Goal: Transaction & Acquisition: Purchase product/service

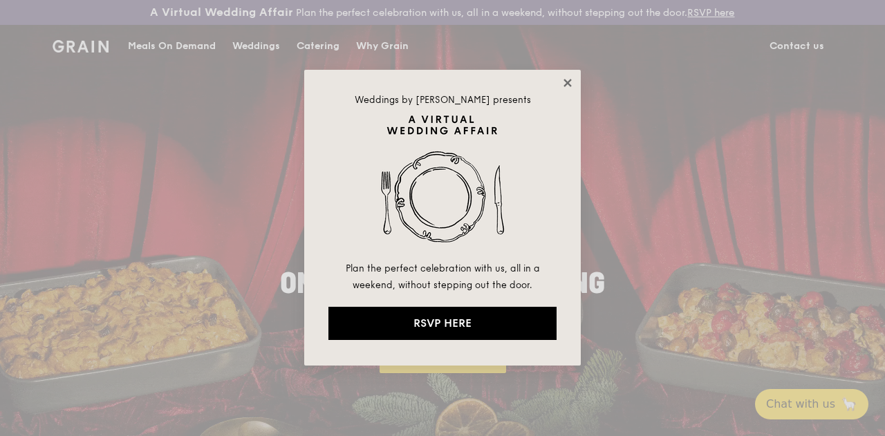
click at [571, 86] on icon at bounding box center [568, 83] width 8 height 8
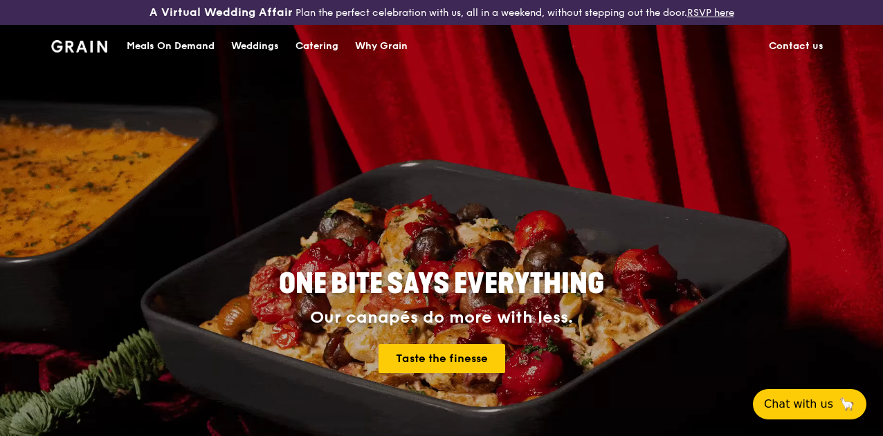
click at [178, 59] on div "Meals On Demand" at bounding box center [171, 46] width 88 height 41
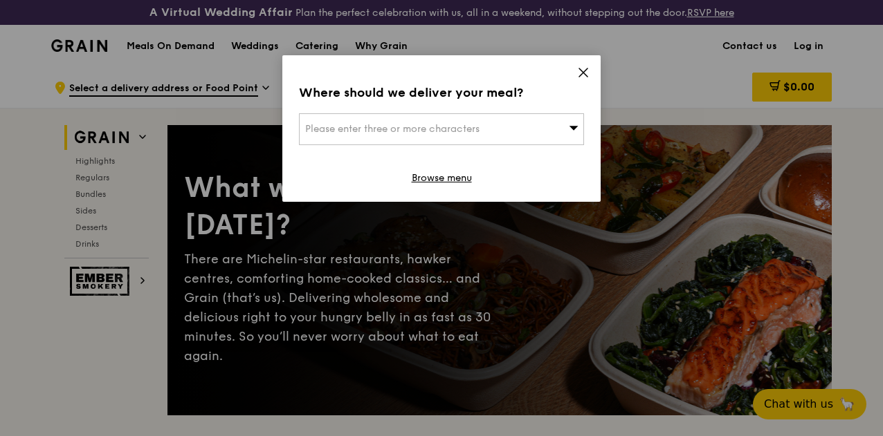
click at [573, 70] on div "Where should we deliver your meal? Please enter three or more characters Browse…" at bounding box center [441, 128] width 318 height 147
click at [583, 77] on icon at bounding box center [583, 72] width 12 height 12
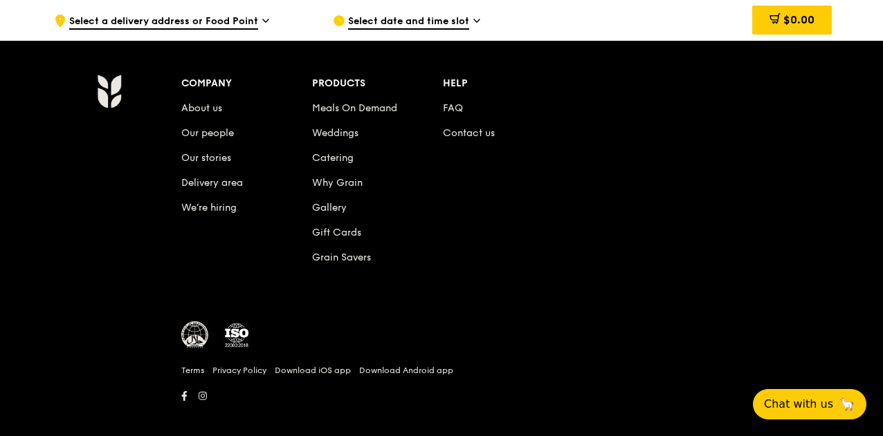
scroll to position [5947, 0]
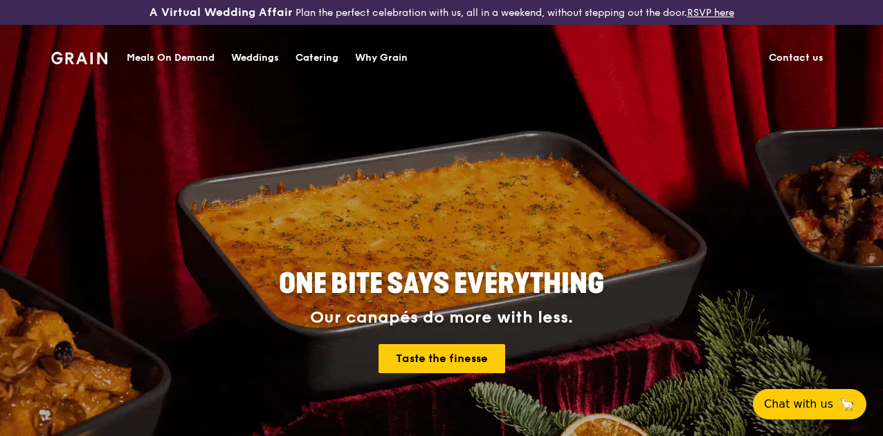
click at [326, 54] on div "Catering" at bounding box center [316, 57] width 43 height 41
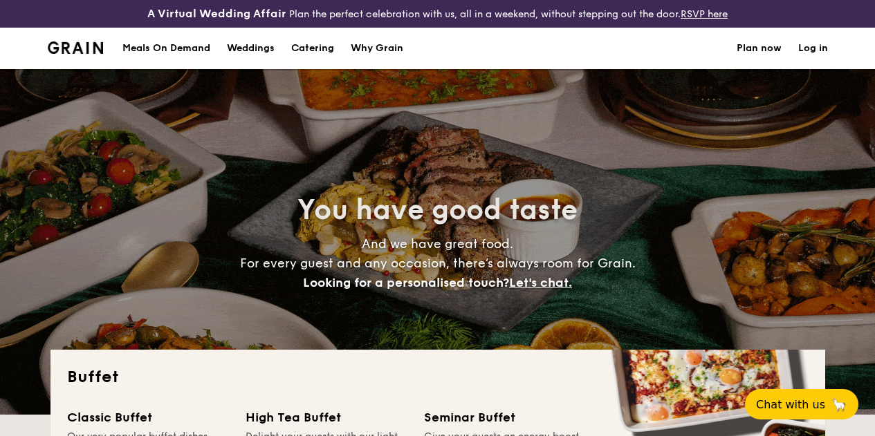
select select
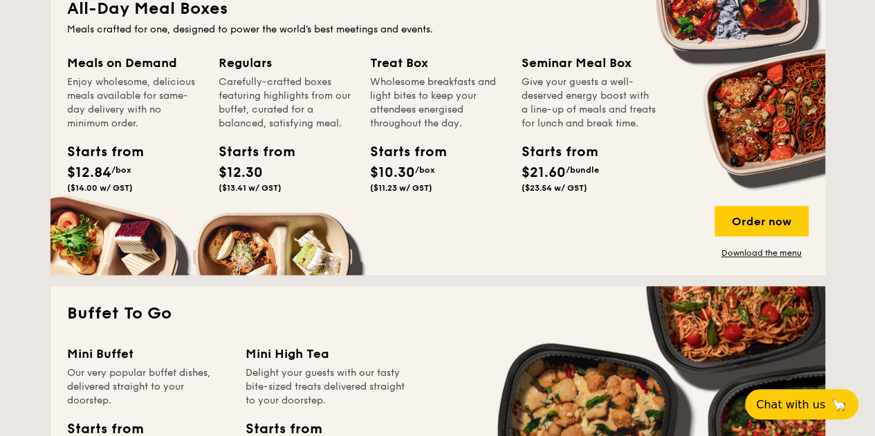
scroll to position [553, 0]
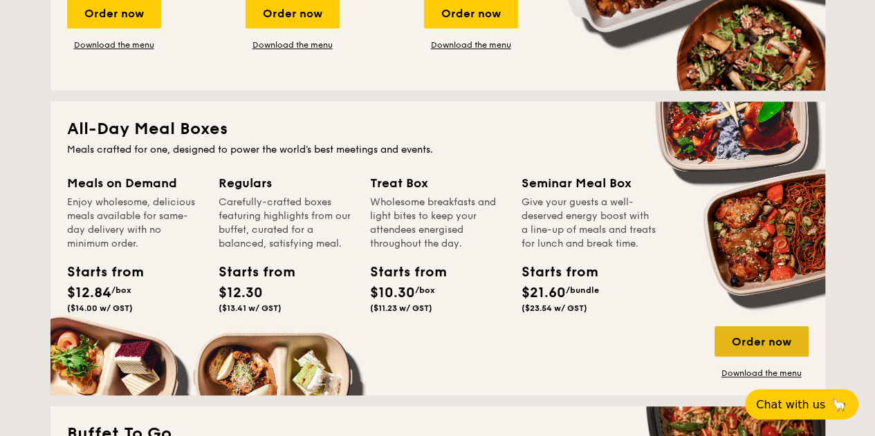
click at [738, 342] on div "Order now" at bounding box center [761, 341] width 94 height 30
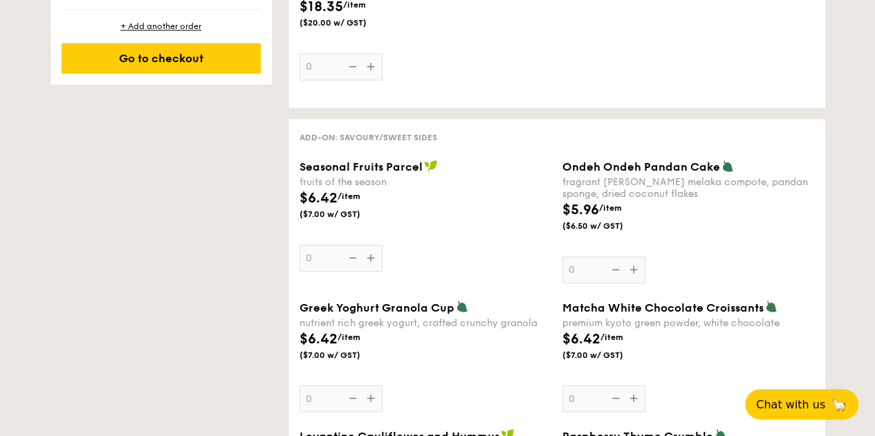
scroll to position [1107, 0]
